Goal: Navigation & Orientation: Find specific page/section

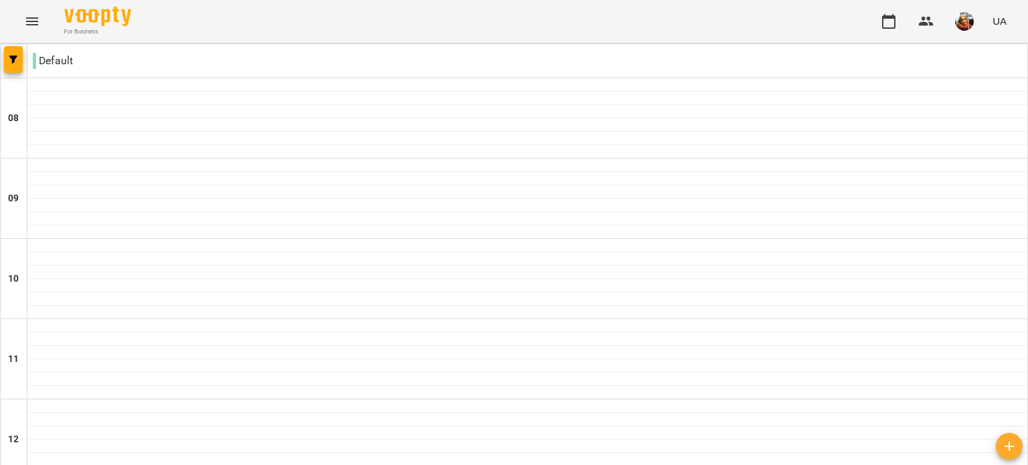
scroll to position [629, 0]
click at [36, 13] on icon "Menu" at bounding box center [32, 21] width 16 height 16
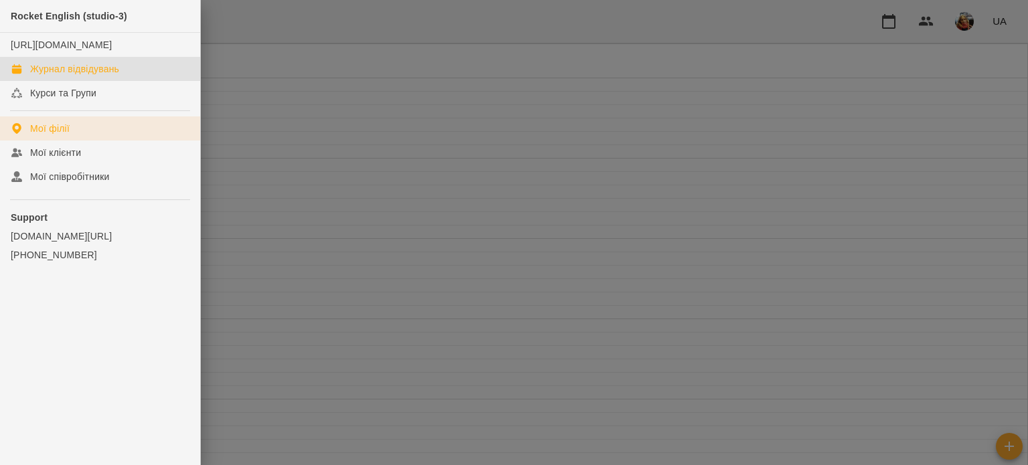
click at [55, 135] on div "Мої філії" at bounding box center [50, 128] width 40 height 13
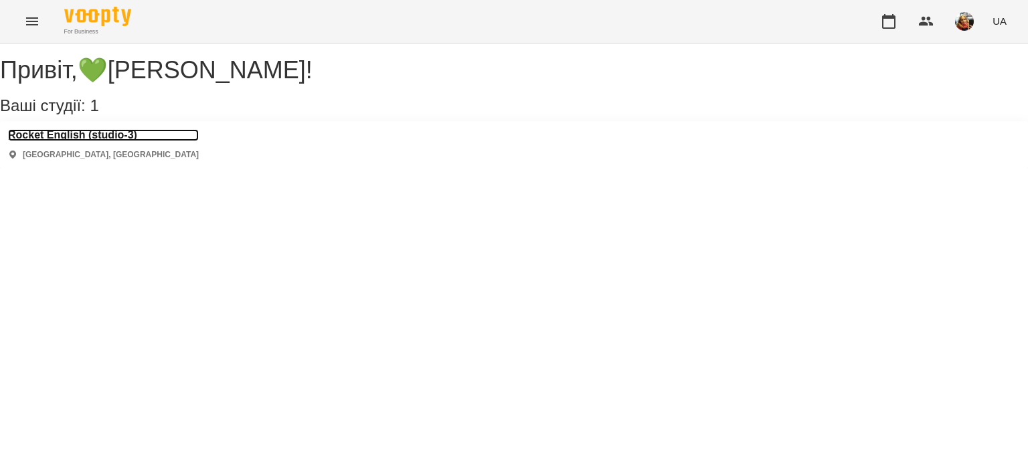
click at [95, 141] on h3 "Rocket English (studio-3)" at bounding box center [103, 135] width 191 height 12
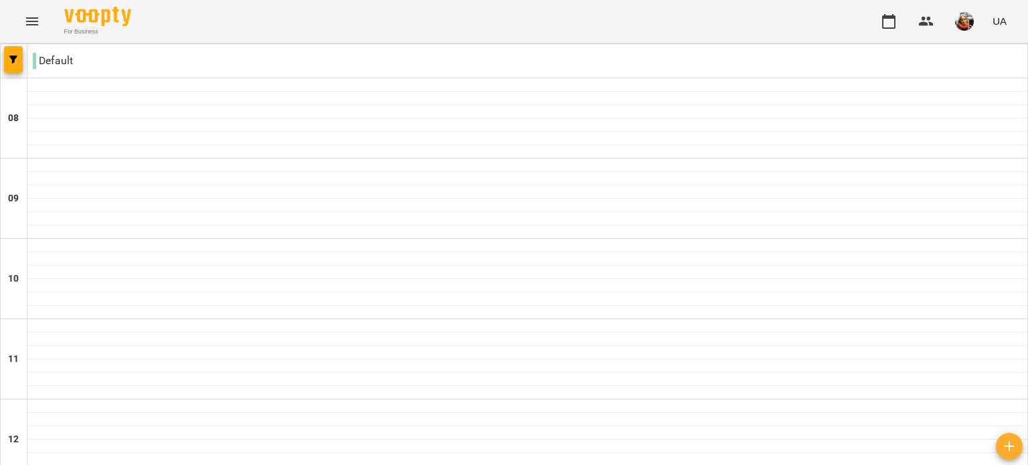
scroll to position [360, 0]
click at [21, 19] on button "Menu" at bounding box center [32, 21] width 32 height 32
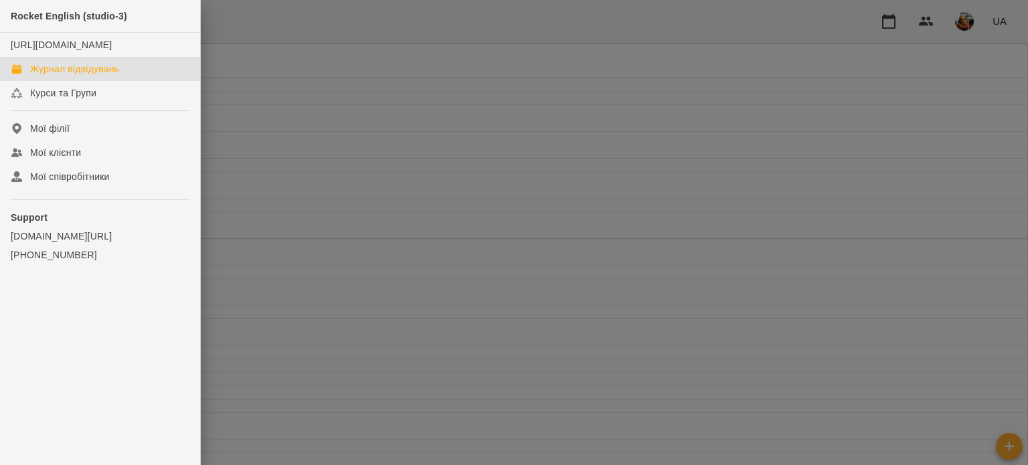
click at [954, 20] on div at bounding box center [514, 232] width 1028 height 465
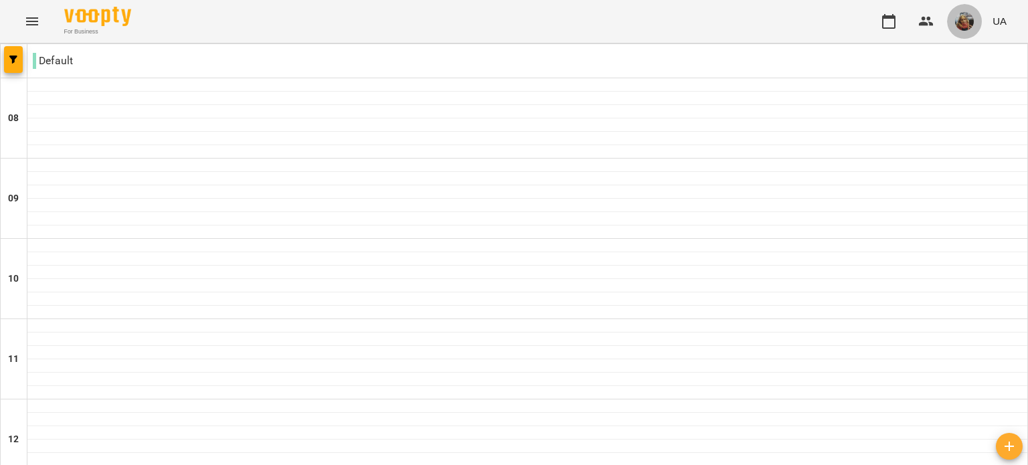
click at [957, 23] on img "button" at bounding box center [964, 21] width 19 height 19
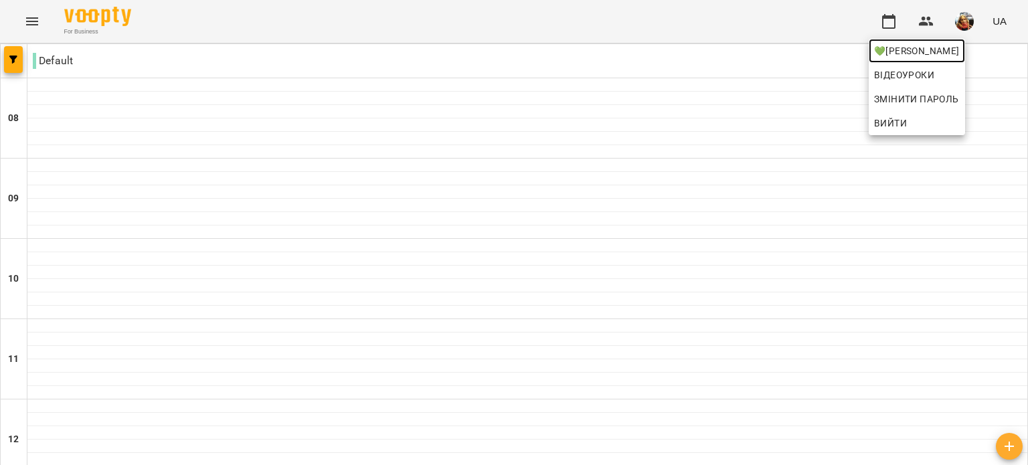
click at [925, 61] on link "💚Маркіна Софія Сергіївна" at bounding box center [917, 51] width 96 height 24
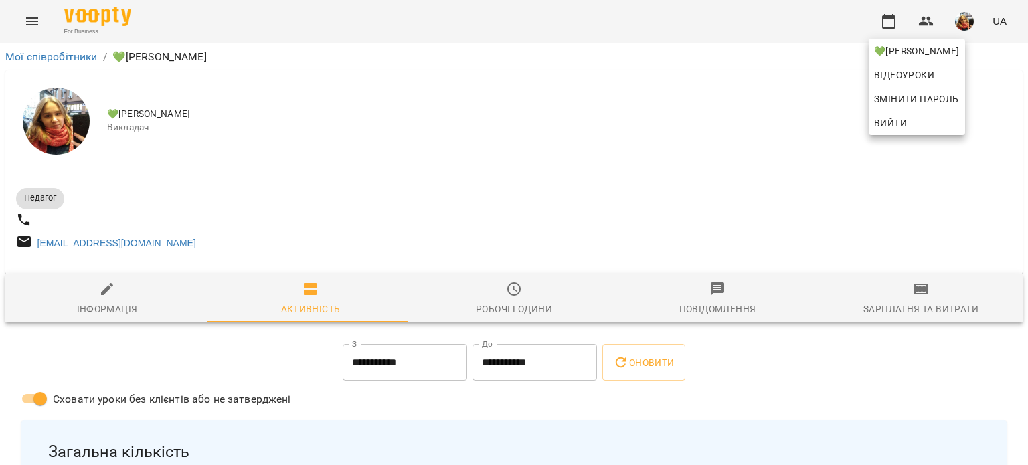
click at [398, 199] on div at bounding box center [514, 232] width 1028 height 465
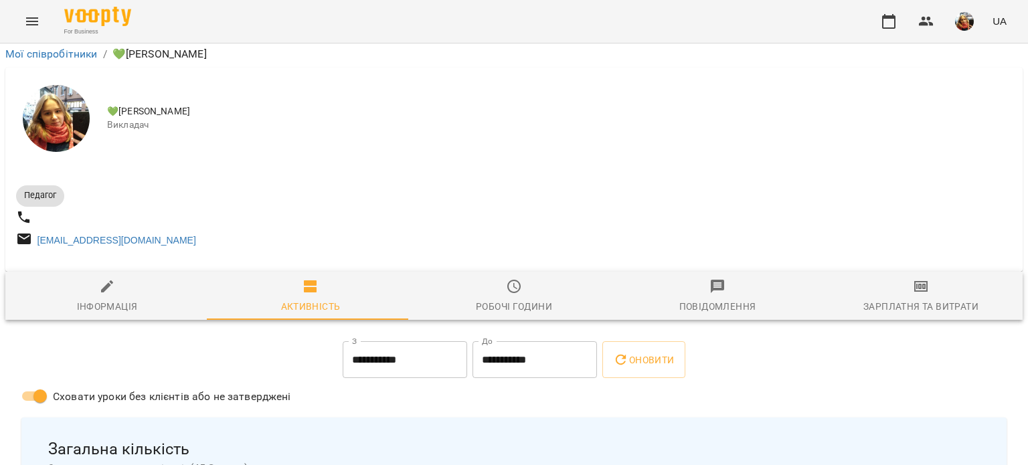
scroll to position [2767, 0]
